Goal: Information Seeking & Learning: Learn about a topic

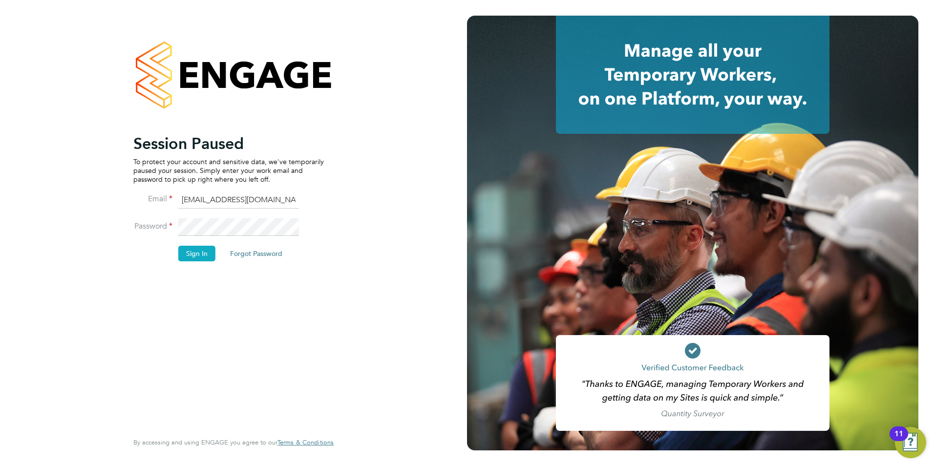
click at [203, 251] on button "Sign In" at bounding box center [196, 254] width 37 height 16
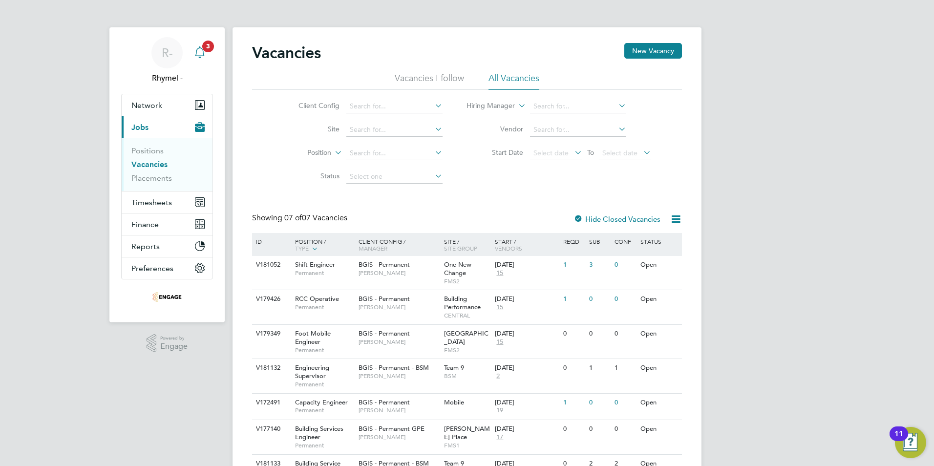
click at [208, 47] on span "3" at bounding box center [208, 47] width 12 height 12
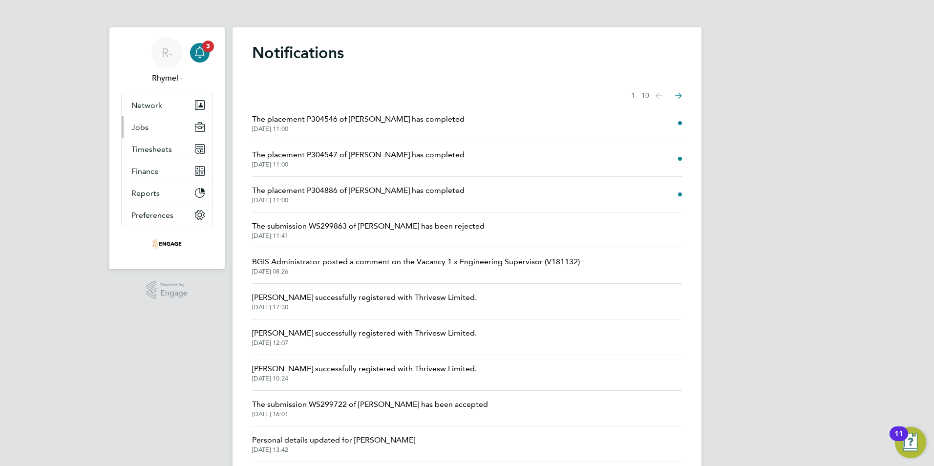
click at [139, 130] on span "Jobs" at bounding box center [139, 127] width 17 height 9
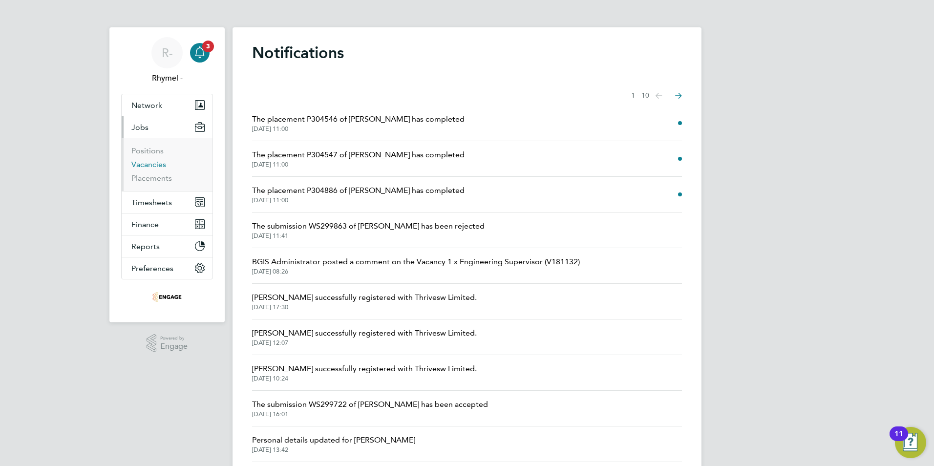
click at [152, 164] on link "Vacancies" at bounding box center [148, 164] width 35 height 9
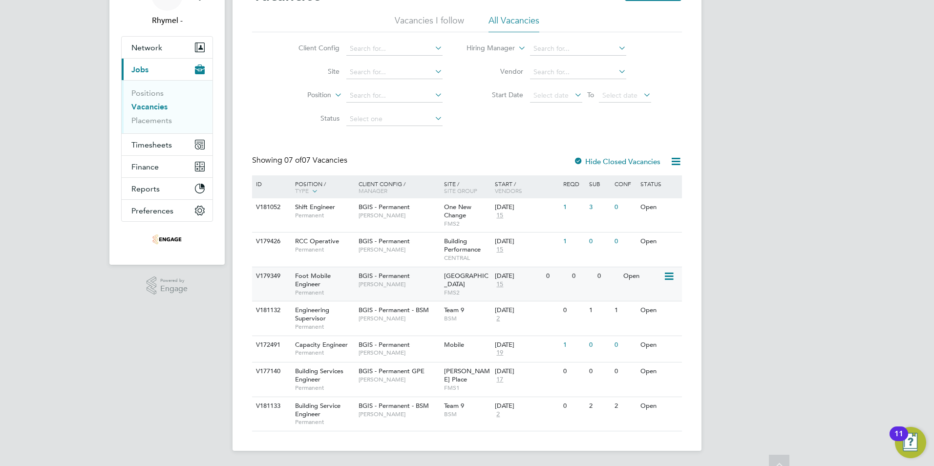
scroll to position [58, 0]
click at [323, 343] on span "Capacity Engineer" at bounding box center [321, 344] width 53 height 8
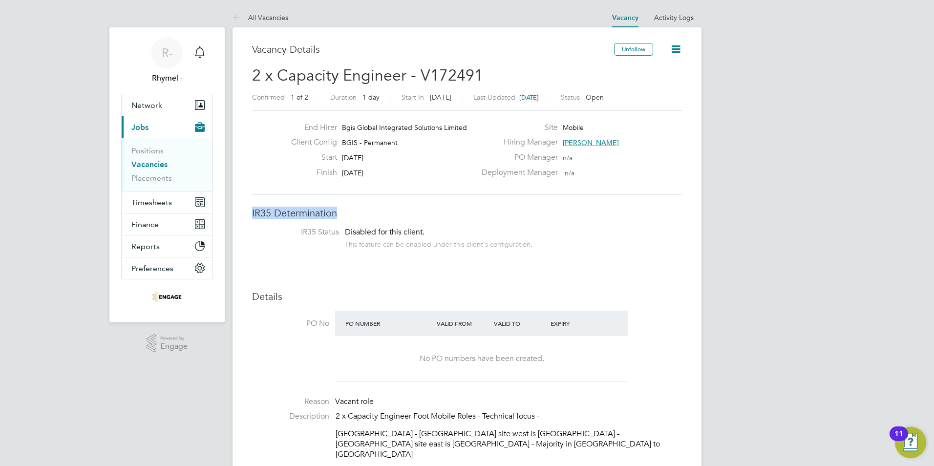
drag, startPoint x: 247, startPoint y: 214, endPoint x: 345, endPoint y: 217, distance: 98.7
drag, startPoint x: 345, startPoint y: 217, endPoint x: 336, endPoint y: 218, distance: 9.3
click at [336, 218] on h3 "IR35 Determination" at bounding box center [467, 213] width 430 height 13
drag, startPoint x: 336, startPoint y: 216, endPoint x: 246, endPoint y: 214, distance: 90.4
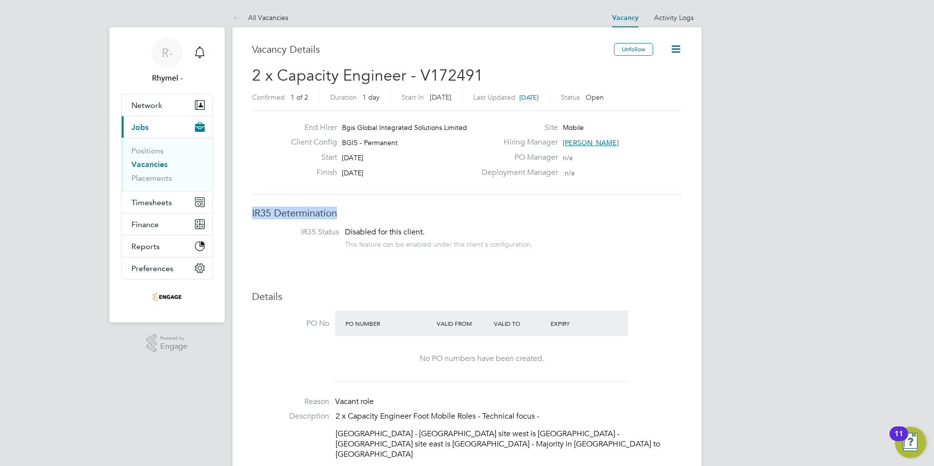
drag, startPoint x: 250, startPoint y: 214, endPoint x: 358, endPoint y: 222, distance: 108.3
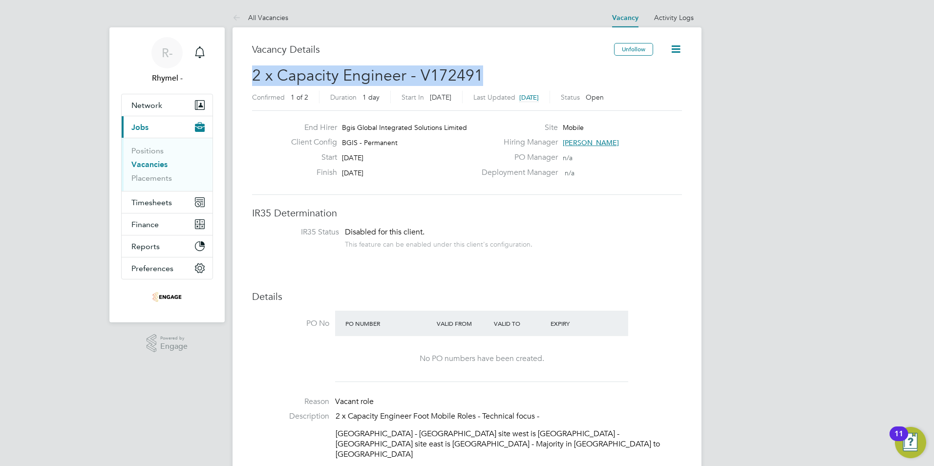
drag, startPoint x: 254, startPoint y: 71, endPoint x: 506, endPoint y: 75, distance: 252.1
click at [506, 75] on h2 "2 x Capacity Engineer - V172491 Confirmed 1 of 2 Duration 1 day Start [DATE][DA…" at bounding box center [467, 85] width 430 height 41
click at [455, 76] on span "2 x Capacity Engineer - V172491" at bounding box center [367, 75] width 231 height 19
drag, startPoint x: 432, startPoint y: 77, endPoint x: 492, endPoint y: 75, distance: 60.6
click at [492, 75] on h2 "2 x Capacity Engineer - V172491 Confirmed 1 of 2 Duration 1 day Start [DATE][DA…" at bounding box center [467, 85] width 430 height 41
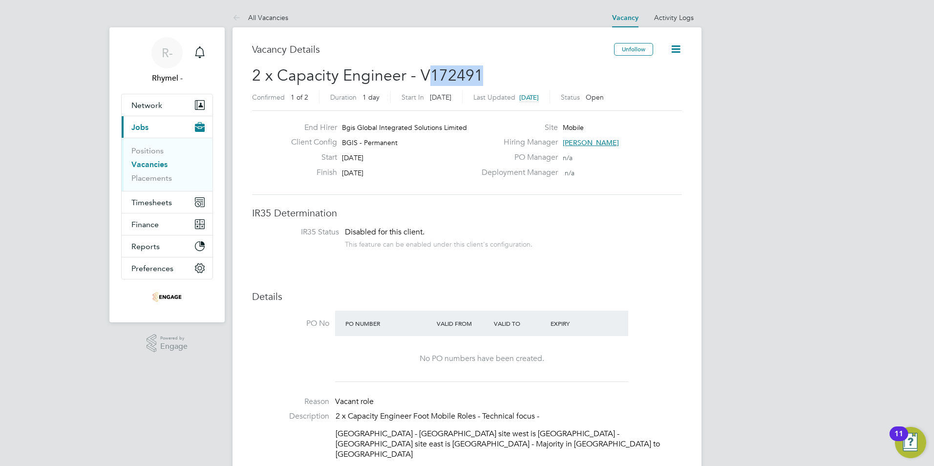
drag, startPoint x: 492, startPoint y: 75, endPoint x: 449, endPoint y: 80, distance: 43.3
click at [449, 80] on span "2 x Capacity Engineer - V172491" at bounding box center [367, 75] width 231 height 19
drag, startPoint x: 416, startPoint y: 76, endPoint x: 494, endPoint y: 73, distance: 77.7
click at [494, 73] on h2 "2 x Capacity Engineer - V172491 Confirmed 1 of 2 Duration 1 day Start [DATE][DA…" at bounding box center [467, 85] width 430 height 41
click at [494, 74] on h2 "2 x Capacity Engineer - V172491 Confirmed 1 of 2 Duration 1 day Start [DATE][DA…" at bounding box center [467, 85] width 430 height 41
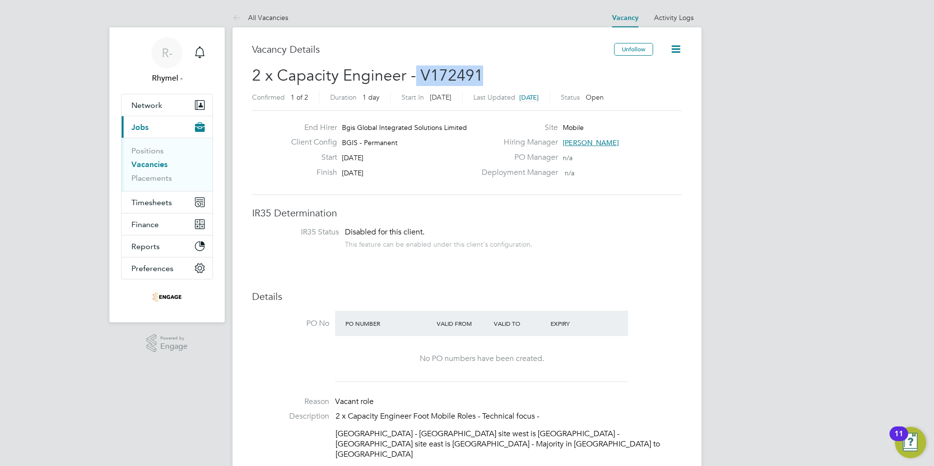
click at [425, 76] on span "2 x Capacity Engineer - V172491" at bounding box center [367, 75] width 231 height 19
drag, startPoint x: 421, startPoint y: 76, endPoint x: 490, endPoint y: 72, distance: 69.5
click at [490, 72] on h2 "2 x Capacity Engineer - V172491 Confirmed 1 of 2 Duration 1 day Start [DATE][DA…" at bounding box center [467, 85] width 430 height 41
drag, startPoint x: 490, startPoint y: 72, endPoint x: 471, endPoint y: 85, distance: 23.1
click at [471, 85] on h2 "2 x Capacity Engineer - V172491 Confirmed 1 of 2 Duration 1 day Start [DATE][DA…" at bounding box center [467, 85] width 430 height 41
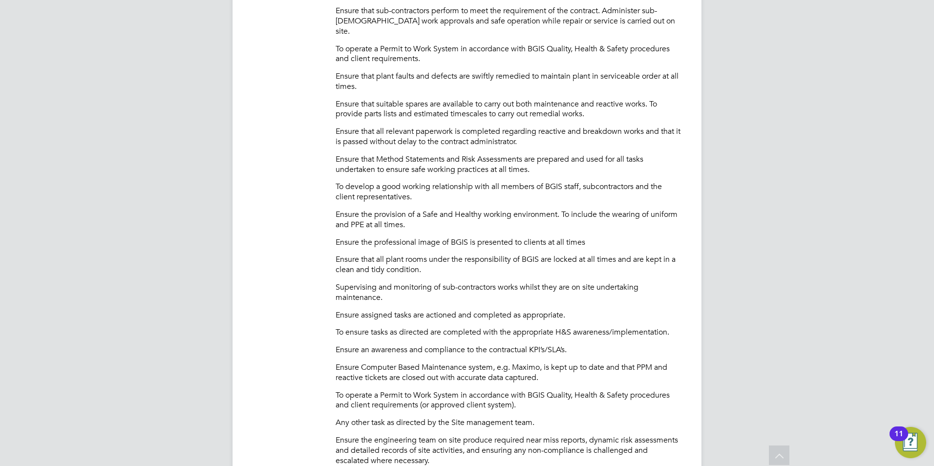
scroll to position [440, 0]
